Goal: Task Accomplishment & Management: Use online tool/utility

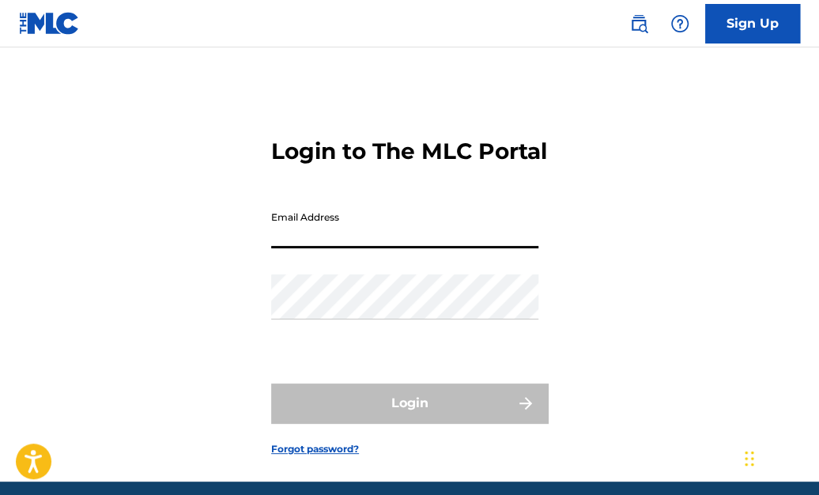
click at [404, 248] on input "Email Address" at bounding box center [404, 225] width 267 height 45
type input "[EMAIL_ADDRESS][DOMAIN_NAME]"
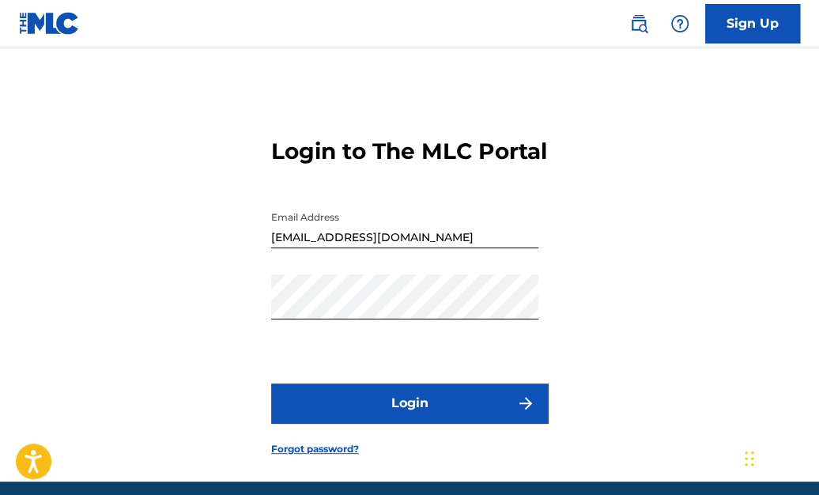
click at [402, 423] on button "Login" at bounding box center [409, 404] width 277 height 40
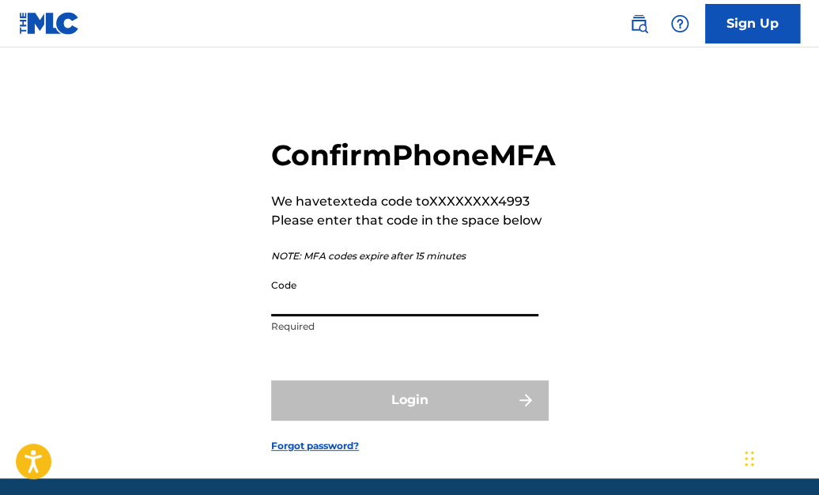
click at [384, 316] on input "Code" at bounding box center [404, 293] width 267 height 45
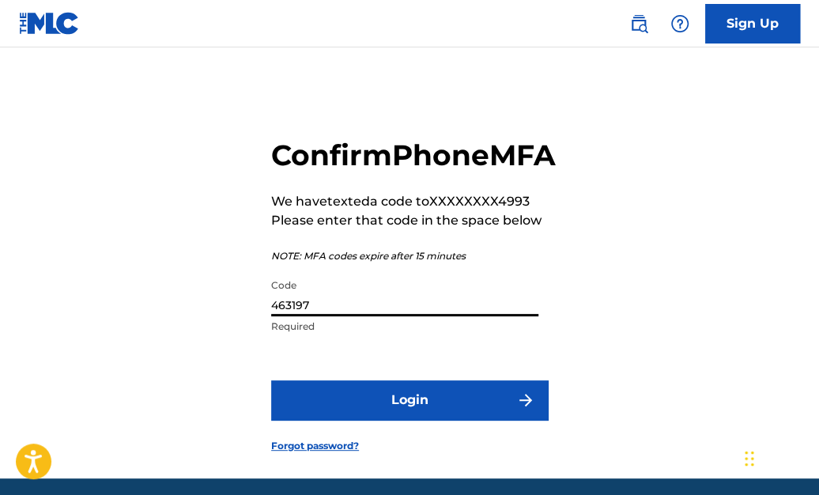
type input "463197"
click at [407, 420] on button "Login" at bounding box center [409, 400] width 277 height 40
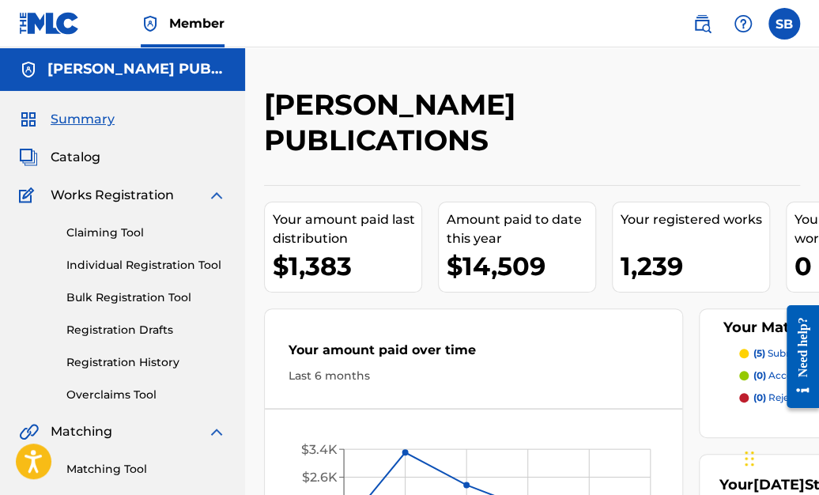
click at [96, 233] on link "Claiming Tool" at bounding box center [146, 233] width 160 height 17
